Goal: Information Seeking & Learning: Check status

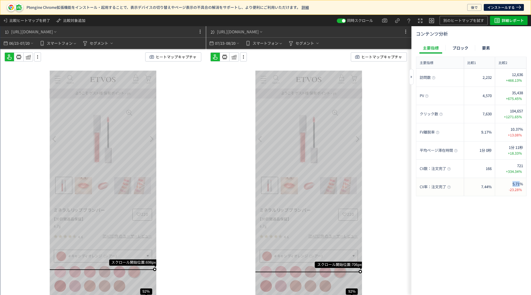
drag, startPoint x: 521, startPoint y: 183, endPoint x: 511, endPoint y: 183, distance: 10.5
click at [511, 183] on div "5.71% -23.28%" at bounding box center [513, 186] width 19 height 11
click at [512, 183] on div "5.71% -23.28%" at bounding box center [513, 186] width 19 height 11
drag, startPoint x: 508, startPoint y: 177, endPoint x: 523, endPoint y: 175, distance: 14.9
click at [0, 0] on div "721 +334.34%" at bounding box center [0, 0] width 0 height 0
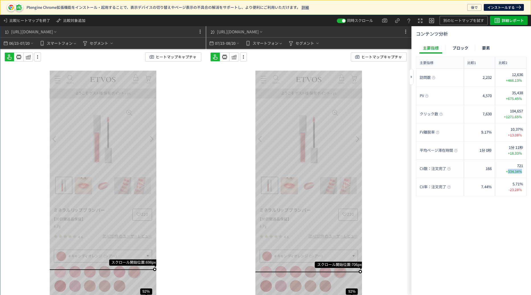
click at [0, 0] on div "721 +334.34%" at bounding box center [0, 0] width 0 height 0
drag, startPoint x: 525, startPoint y: 168, endPoint x: 520, endPoint y: 168, distance: 4.9
click at [0, 0] on div "721 +334.34%" at bounding box center [0, 0] width 0 height 0
drag, startPoint x: 524, startPoint y: 154, endPoint x: 507, endPoint y: 154, distance: 16.5
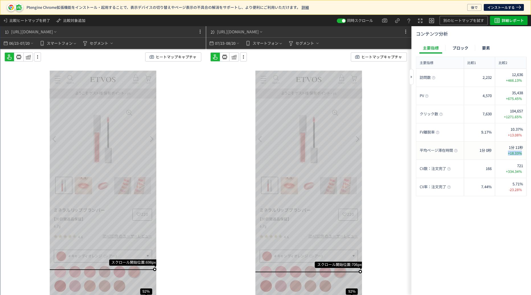
click at [507, 154] on div "1分 11秒 +18.33%" at bounding box center [510, 151] width 31 height 18
drag, startPoint x: 505, startPoint y: 136, endPoint x: 522, endPoint y: 134, distance: 17.0
click at [522, 134] on div "10.37% +13.08%" at bounding box center [513, 132] width 19 height 11
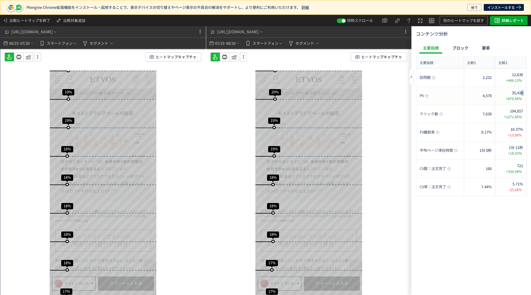
drag, startPoint x: 521, startPoint y: 94, endPoint x: 505, endPoint y: 95, distance: 16.3
click at [505, 95] on div "35,438 +675.45%" at bounding box center [513, 95] width 21 height 11
drag, startPoint x: 512, startPoint y: 111, endPoint x: 528, endPoint y: 111, distance: 15.4
click at [528, 111] on div "コンテンツ分析 主要指標 ブロック 要素 主要指標 比較1 比較2 主要指標 訪問数 2,232 12,636 +466.13% 訪問数 PV 4,570 3…" at bounding box center [472, 160] width 120 height 269
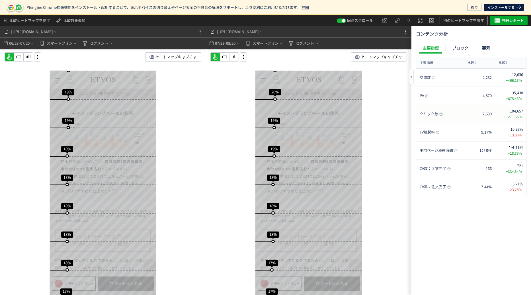
click at [516, 115] on span "+1271.65%" at bounding box center [513, 117] width 20 height 6
drag, startPoint x: 511, startPoint y: 127, endPoint x: 527, endPoint y: 131, distance: 17.0
click at [527, 131] on div "コンテンツ分析 主要指標 ブロック 要素 主要指標 比較1 比較2 主要指標 訪問数 2,232 12,636 +466.13% 訪問数 PV 4,570 3…" at bounding box center [472, 160] width 120 height 269
click at [523, 136] on div "10.37% +13.08%" at bounding box center [510, 132] width 31 height 18
drag, startPoint x: 523, startPoint y: 136, endPoint x: 505, endPoint y: 137, distance: 18.6
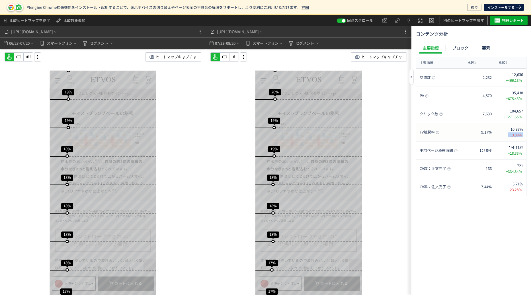
click at [505, 137] on div "10.37% +13.08%" at bounding box center [510, 132] width 31 height 18
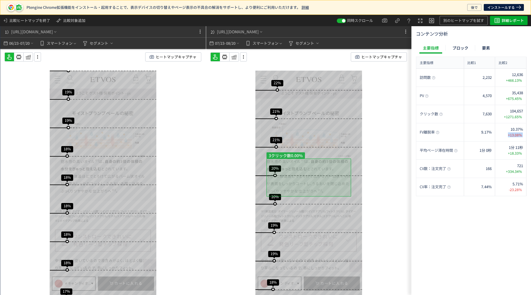
scroll to position [2165, 0]
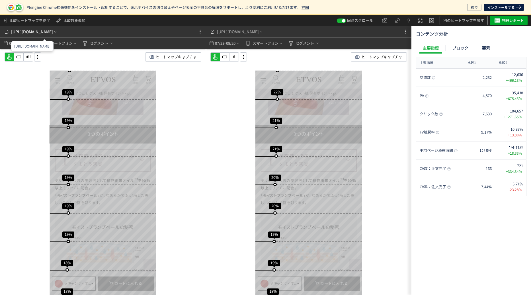
click at [30, 35] on div "1） [URL][DOMAIN_NAME]" at bounding box center [30, 31] width 55 height 11
click at [0, 0] on p "保存ページを呼び出す" at bounding box center [0, 0] width 0 height 0
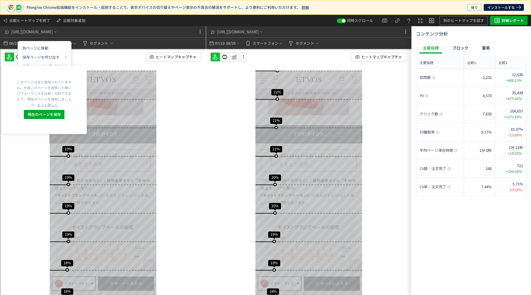
click at [113, 37] on div "1） [URL][DOMAIN_NAME]" at bounding box center [57, 31] width 114 height 11
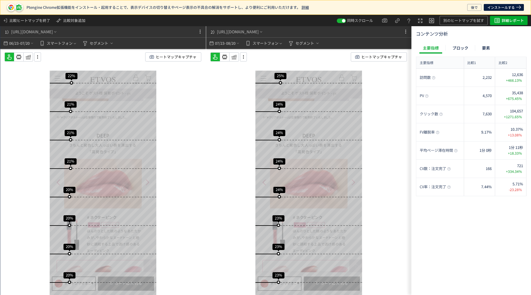
scroll to position [1851, 0]
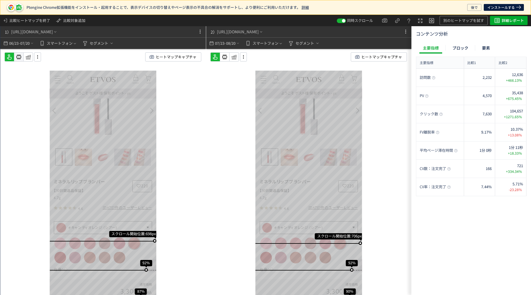
click at [21, 56] on use at bounding box center [19, 57] width 5 height 4
click at [22, 56] on icon at bounding box center [18, 57] width 7 height 7
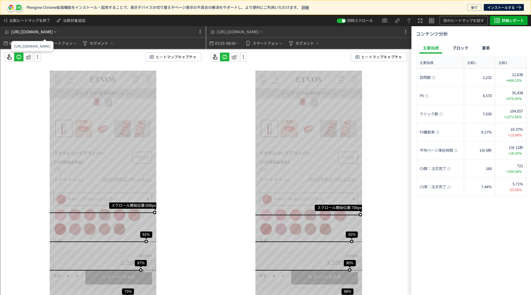
click at [53, 32] on div "[URL][DOMAIN_NAME]" at bounding box center [32, 32] width 42 height 6
click at [53, 31] on div "[URL][DOMAIN_NAME]" at bounding box center [32, 32] width 42 height 6
click at [43, 53] on li "別ページに移動" at bounding box center [44, 57] width 49 height 9
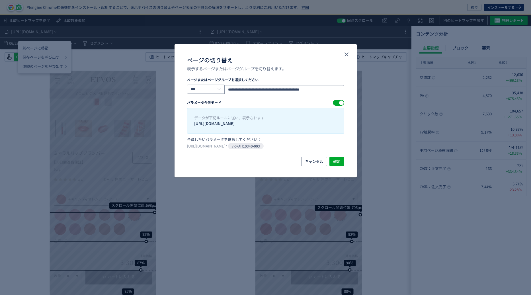
click at [303, 89] on input "**********" at bounding box center [284, 89] width 120 height 9
paste input "ページの切り替え"
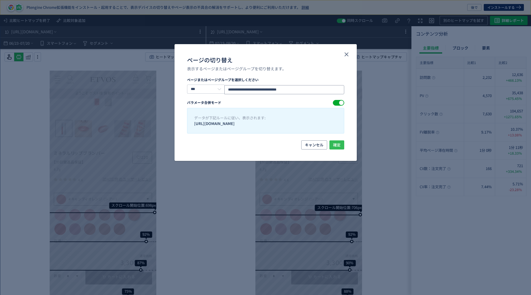
type input "**********"
click at [337, 143] on span "確定" at bounding box center [336, 144] width 7 height 9
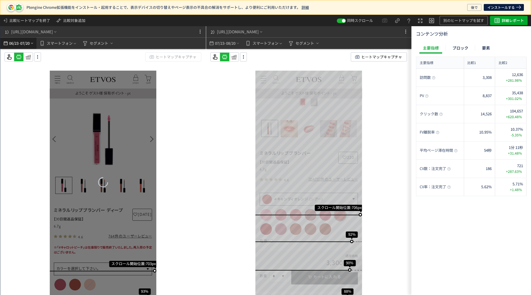
scroll to position [0, 0]
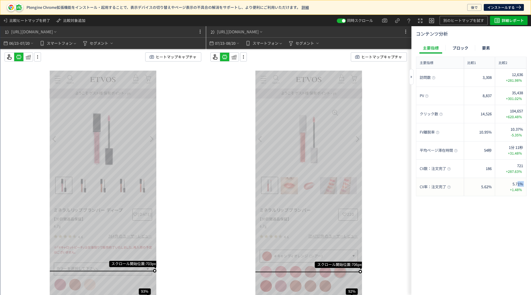
drag, startPoint x: 507, startPoint y: 185, endPoint x: 519, endPoint y: 183, distance: 12.7
click at [519, 183] on div "5.71% +1.48%" at bounding box center [513, 186] width 19 height 11
drag, startPoint x: 521, startPoint y: 144, endPoint x: 508, endPoint y: 144, distance: 13.1
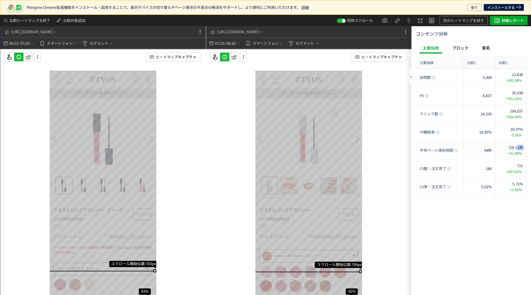
drag, startPoint x: 503, startPoint y: 147, endPoint x: 518, endPoint y: 147, distance: 15.4
click at [521, 147] on span "1分 11秒" at bounding box center [516, 147] width 14 height 5
click at [519, 153] on span "+31.48%" at bounding box center [514, 153] width 17 height 6
drag, startPoint x: 519, startPoint y: 154, endPoint x: 509, endPoint y: 147, distance: 12.8
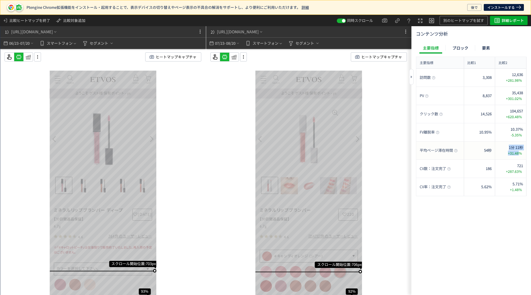
click at [509, 147] on div "1分 11秒 +31.48%" at bounding box center [513, 150] width 19 height 11
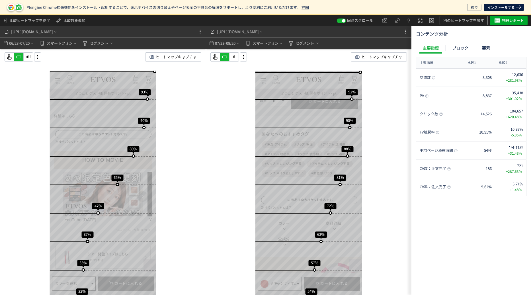
scroll to position [233, 0]
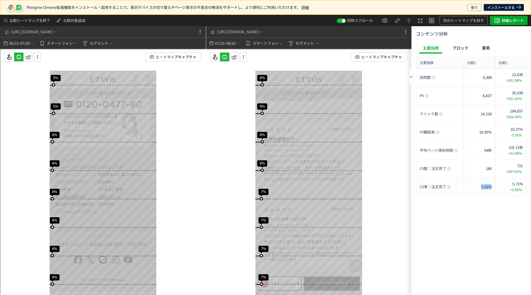
drag, startPoint x: 479, startPoint y: 186, endPoint x: 465, endPoint y: 195, distance: 16.1
click at [0, 0] on div "5.62%" at bounding box center [0, 0] width 0 height 0
click at [461, 197] on div "訪問数 3,308 12,636 +281.98% 訪問数 PV 8,837 35,438 +301.02% PV クリック数 14,526 104,657 …" at bounding box center [471, 188] width 111 height 239
click at [490, 186] on span "5.62%" at bounding box center [486, 186] width 11 height 5
click at [483, 186] on span "5.62%" at bounding box center [486, 186] width 11 height 5
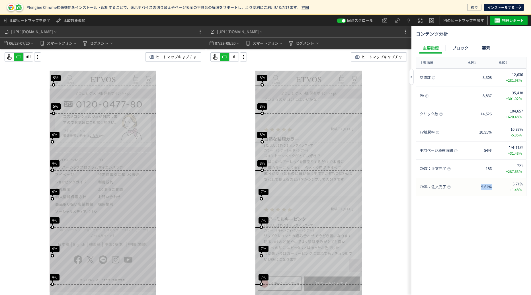
drag, startPoint x: 477, startPoint y: 186, endPoint x: 492, endPoint y: 185, distance: 14.8
click at [0, 0] on div "5.62%" at bounding box center [0, 0] width 0 height 0
copy span "5.62%"
drag, startPoint x: 509, startPoint y: 191, endPoint x: 524, endPoint y: 192, distance: 14.9
click at [0, 0] on div "5.71% +1.48%" at bounding box center [0, 0] width 0 height 0
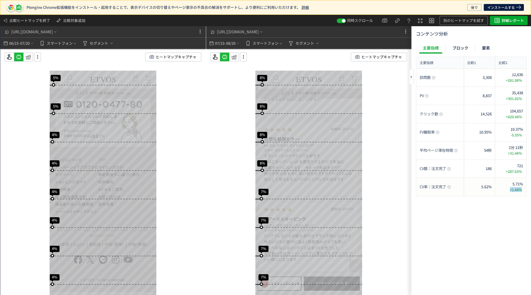
copy span "+1.48%"
drag, startPoint x: 522, startPoint y: 170, endPoint x: 501, endPoint y: 168, distance: 21.5
copy span "+287.63%"
click at [509, 165] on div "721 +287.63%" at bounding box center [513, 168] width 21 height 11
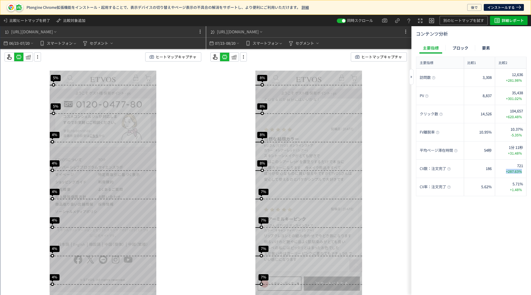
click at [527, 167] on div "コンテンツ分析 主要指標 ブロック 要素 主要指標 比較1 比較2 主要指標 訪問数 3,308 12,636 +281.98% 訪問数 PV 8,837 3…" at bounding box center [472, 160] width 120 height 269
drag, startPoint x: 523, startPoint y: 162, endPoint x: 517, endPoint y: 162, distance: 6.9
drag, startPoint x: 508, startPoint y: 147, endPoint x: 526, endPoint y: 151, distance: 19.1
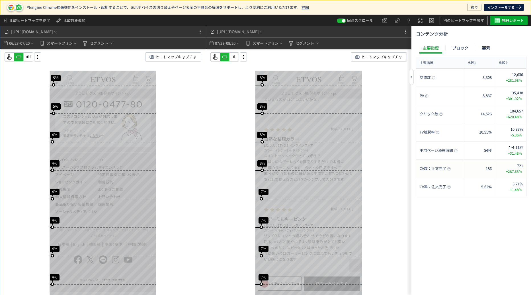
drag, startPoint x: 524, startPoint y: 184, endPoint x: 510, endPoint y: 181, distance: 14.7
click at [0, 0] on div "5.71% +1.48%" at bounding box center [0, 0] width 0 height 0
copy span "5.71%"
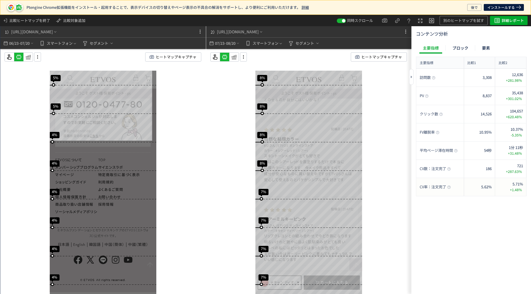
click at [511, 187] on span "+1.48%" at bounding box center [514, 190] width 17 height 6
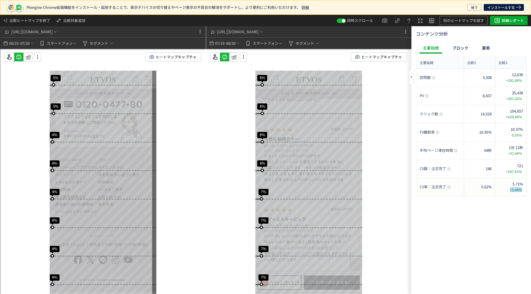
drag, startPoint x: 511, startPoint y: 191, endPoint x: 521, endPoint y: 191, distance: 10.8
click at [521, 191] on span "+1.48%" at bounding box center [514, 190] width 17 height 6
copy span "+1.48%"
click at [520, 243] on div "訪問数 3,308 12,636 +281.98% 訪問数 PV 8,837 35,438 +301.02% PV クリック数 14,526 104,657 …" at bounding box center [471, 188] width 111 height 238
click at [512, 228] on div "訪問数 3,308 12,636 +281.98% 訪問数 PV 8,837 35,438 +301.02% PV クリック数 14,526 104,657 …" at bounding box center [471, 188] width 111 height 238
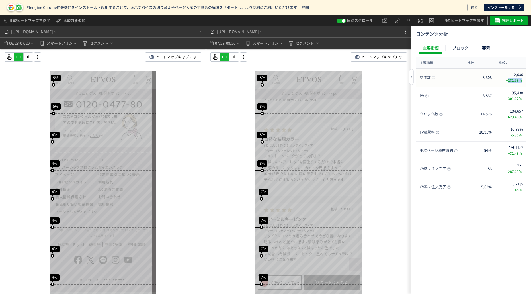
drag, startPoint x: 508, startPoint y: 80, endPoint x: 525, endPoint y: 82, distance: 17.5
click at [520, 81] on span "+281.98%" at bounding box center [514, 80] width 18 height 6
click at [53, 31] on div "[URL][DOMAIN_NAME]" at bounding box center [32, 32] width 42 height 6
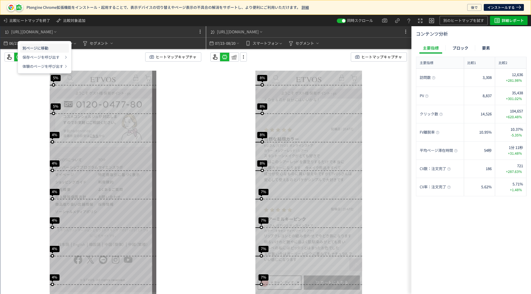
click at [52, 53] on li "別ページに移動" at bounding box center [44, 57] width 49 height 9
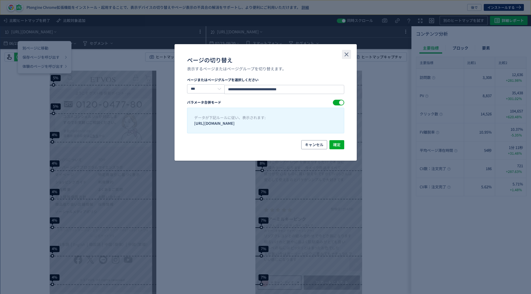
click at [347, 56] on icon "close" at bounding box center [346, 54] width 7 height 7
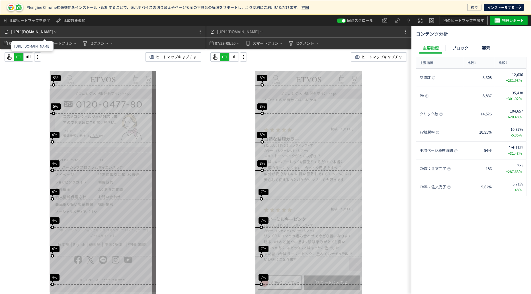
click at [50, 33] on div "[URL][DOMAIN_NAME]" at bounding box center [32, 32] width 42 height 6
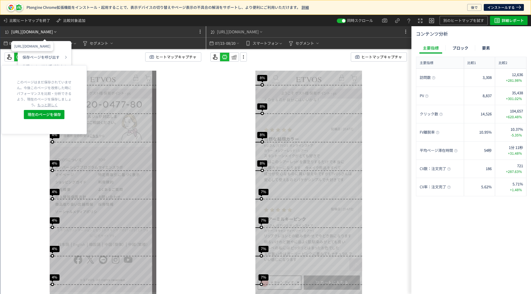
click at [53, 32] on div "[URL][DOMAIN_NAME]" at bounding box center [32, 32] width 42 height 6
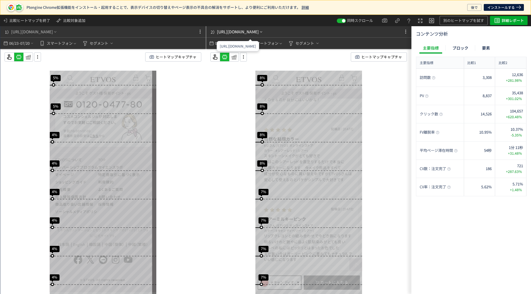
click at [235, 28] on div "2） [URL][DOMAIN_NAME]" at bounding box center [236, 31] width 55 height 11
click at [42, 32] on div "[URL][DOMAIN_NAME]" at bounding box center [32, 32] width 42 height 6
click at [46, 53] on li "別ページに移動" at bounding box center [44, 57] width 49 height 9
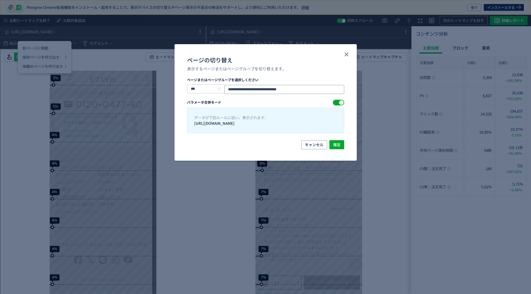
click at [297, 88] on input "**********" at bounding box center [284, 89] width 120 height 9
paste input "ページの切り替え"
type input "**********"
click at [341, 142] on button "確定" at bounding box center [337, 144] width 15 height 9
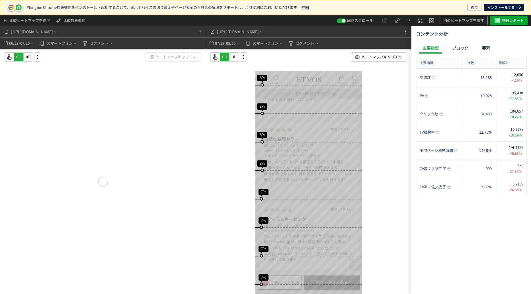
scroll to position [0, 0]
click at [259, 33] on div "[URL][DOMAIN_NAME]" at bounding box center [238, 32] width 42 height 6
click at [231, 53] on li "別ページに移動" at bounding box center [250, 57] width 49 height 9
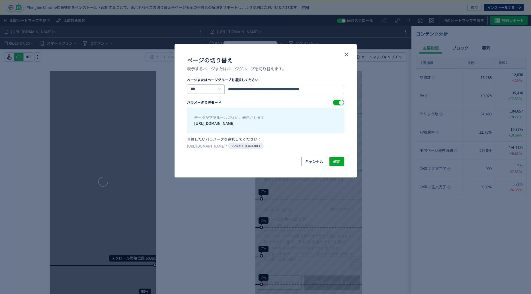
click at [257, 43] on div "**********" at bounding box center [265, 147] width 531 height 294
click at [300, 92] on input "**********" at bounding box center [284, 89] width 120 height 9
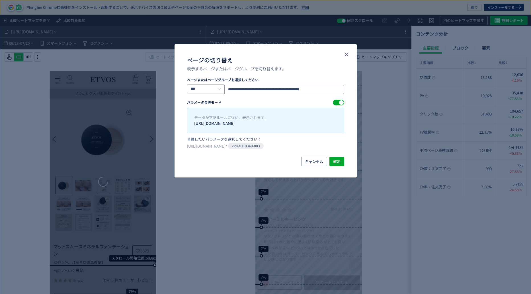
paste input "ページの切り替え"
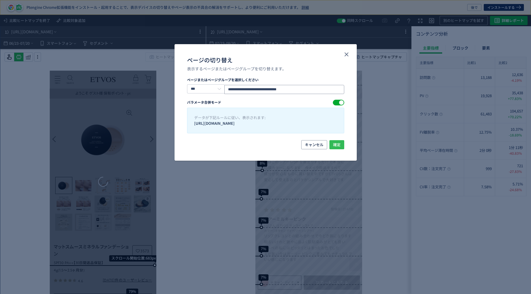
type input "**********"
click at [337, 145] on span "確定" at bounding box center [336, 144] width 7 height 9
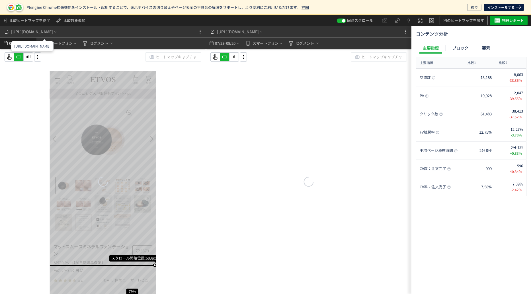
click at [9, 44] on span "06/23" at bounding box center [14, 43] width 10 height 11
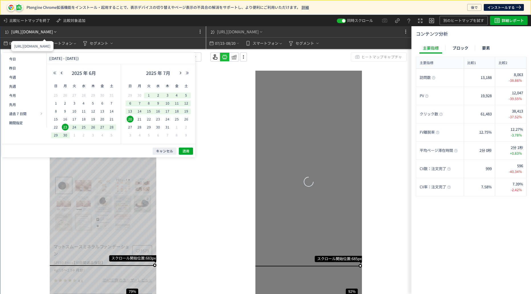
click at [23, 32] on div "[URL][DOMAIN_NAME]" at bounding box center [32, 32] width 42 height 6
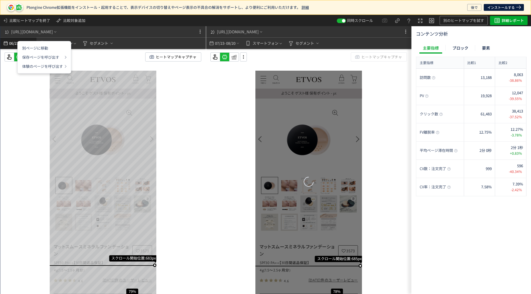
click at [4, 45] on use "heatmap-top-bar" at bounding box center [6, 43] width 4 height 4
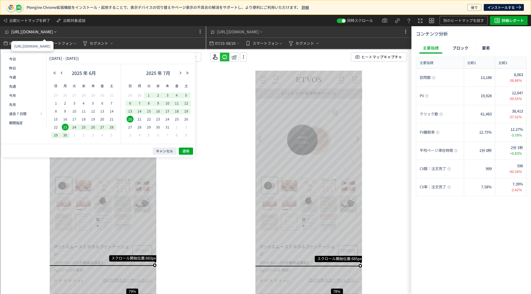
click at [53, 32] on div "[URL][DOMAIN_NAME]" at bounding box center [32, 32] width 42 height 6
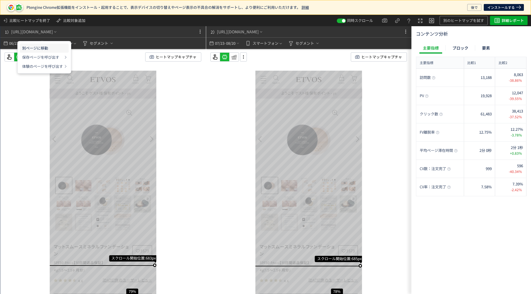
click at [44, 53] on li "別ページに移動" at bounding box center [44, 57] width 49 height 9
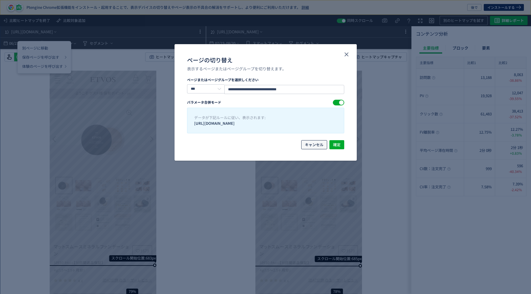
drag, startPoint x: 309, startPoint y: 144, endPoint x: 260, endPoint y: 129, distance: 50.6
click at [309, 145] on span "キャンセル" at bounding box center [314, 144] width 19 height 9
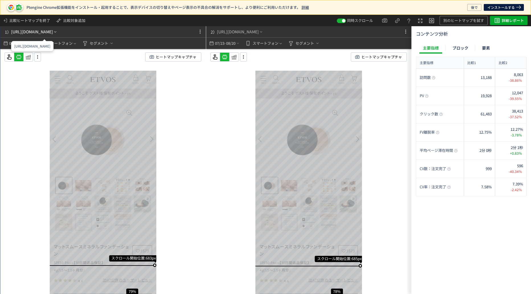
click at [53, 32] on div "[URL][DOMAIN_NAME]" at bounding box center [32, 32] width 42 height 6
click at [0, 0] on p "保存ページを呼び出す" at bounding box center [0, 0] width 0 height 0
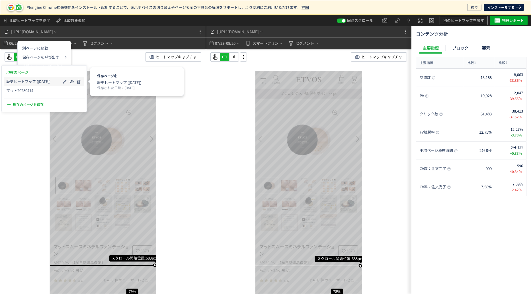
click at [45, 84] on span "歴史ヒートマップ ([DATE])" at bounding box center [28, 81] width 44 height 5
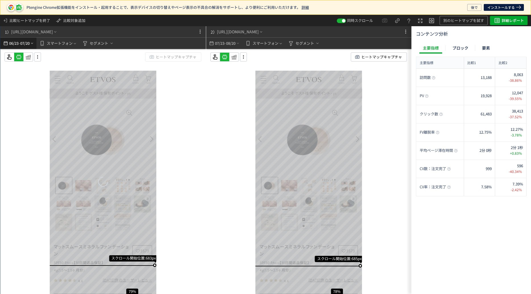
click at [11, 48] on span "06/23" at bounding box center [14, 43] width 10 height 11
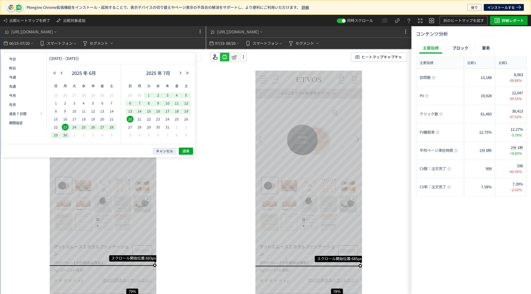
click at [148, 94] on span "1" at bounding box center [149, 95] width 7 height 7
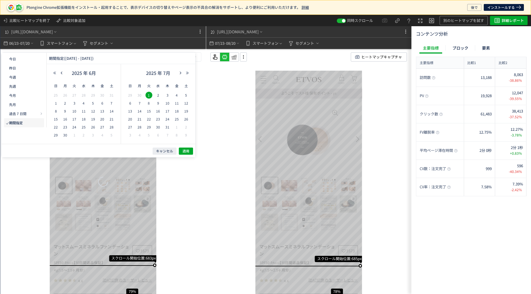
click at [138, 93] on span "30" at bounding box center [139, 95] width 7 height 7
click at [140, 95] on span "30" at bounding box center [139, 95] width 7 height 7
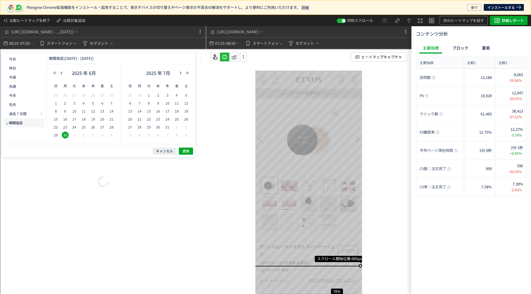
click at [140, 95] on span "30" at bounding box center [139, 95] width 7 height 7
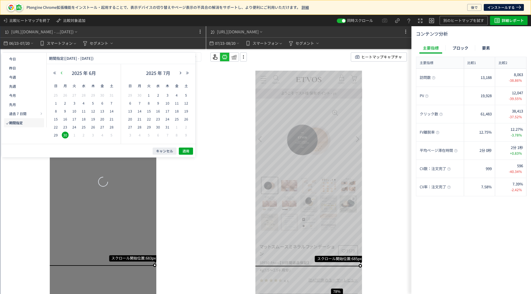
click at [63, 72] on button "button" at bounding box center [61, 73] width 7 height 4
